Goal: Find contact information: Find contact information

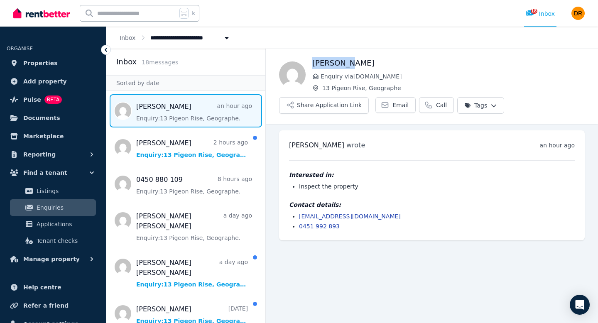
drag, startPoint x: 347, startPoint y: 62, endPoint x: 313, endPoint y: 62, distance: 33.6
click at [313, 62] on h1 "[PERSON_NAME]" at bounding box center [448, 63] width 272 height 12
copy h1 "[PERSON_NAME]"
drag, startPoint x: 345, startPoint y: 228, endPoint x: 300, endPoint y: 225, distance: 45.8
click at [300, 225] on li "0451 992 893" at bounding box center [437, 226] width 276 height 8
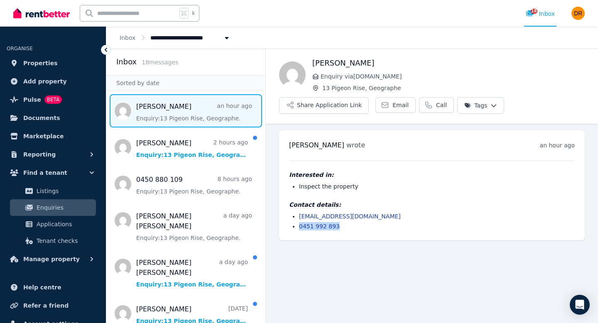
copy link "0451 992 893"
drag, startPoint x: 368, startPoint y: 214, endPoint x: 301, endPoint y: 211, distance: 66.9
click at [301, 211] on div "Contact details: davidliu816@gmail.com 0451 992 893" at bounding box center [432, 215] width 286 height 30
copy link "[EMAIL_ADDRESS][DOMAIN_NAME]"
